Goal: Information Seeking & Learning: Learn about a topic

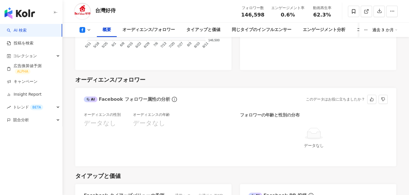
scroll to position [474, 0]
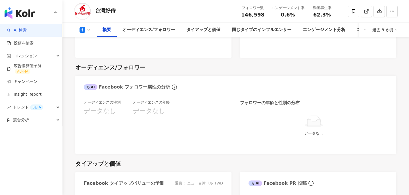
scroll to position [461, 0]
